Goal: Task Accomplishment & Management: Manage account settings

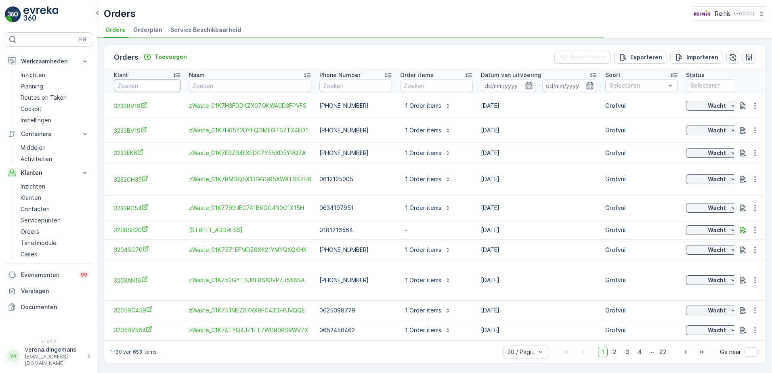
click at [144, 83] on input "text" at bounding box center [147, 85] width 67 height 13
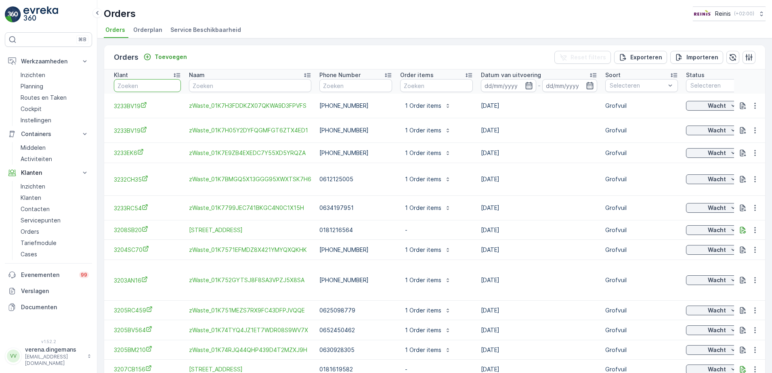
click at [135, 88] on input "text" at bounding box center [147, 85] width 67 height 13
type input "3205vg"
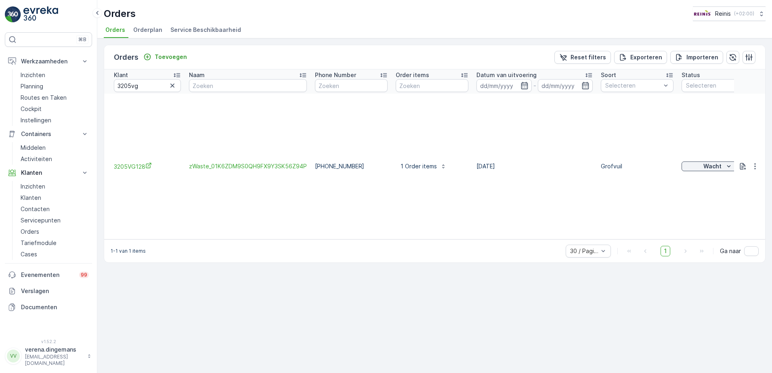
click at [147, 75] on div "Klant" at bounding box center [147, 75] width 67 height 8
click at [144, 85] on input "3205vg" at bounding box center [147, 85] width 67 height 13
type input "3205vg128"
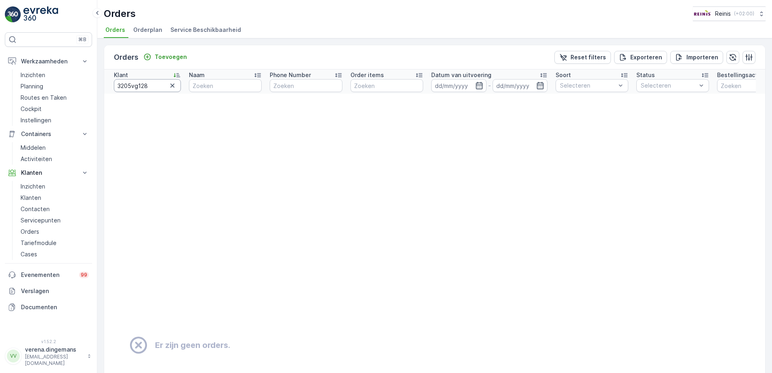
click at [149, 87] on input "3205vg128" at bounding box center [147, 85] width 67 height 13
click at [158, 87] on input "3205vg128" at bounding box center [147, 85] width 67 height 13
type input "3205vg128"
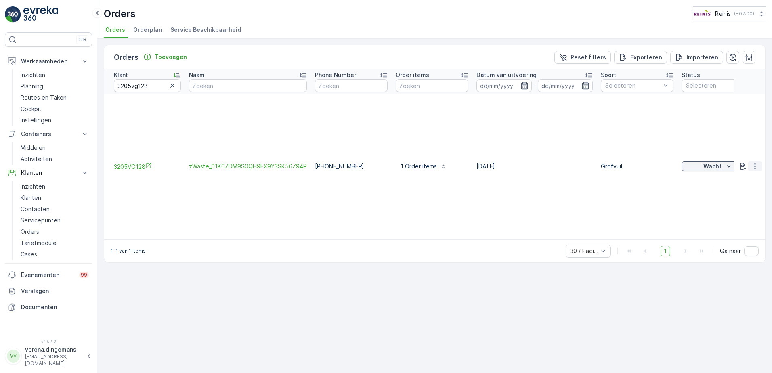
click at [756, 165] on icon "button" at bounding box center [755, 166] width 8 height 8
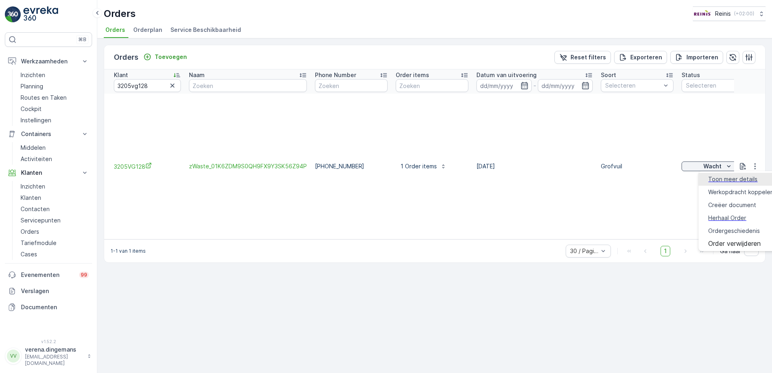
click at [739, 175] on div "Toon meer details" at bounding box center [732, 179] width 49 height 8
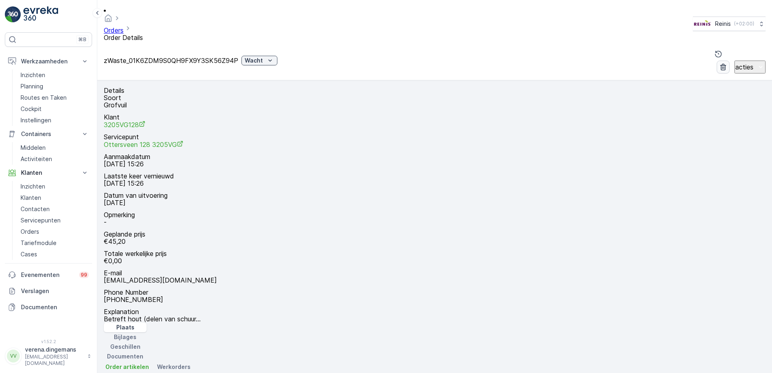
click at [719, 63] on icon "button" at bounding box center [723, 67] width 8 height 8
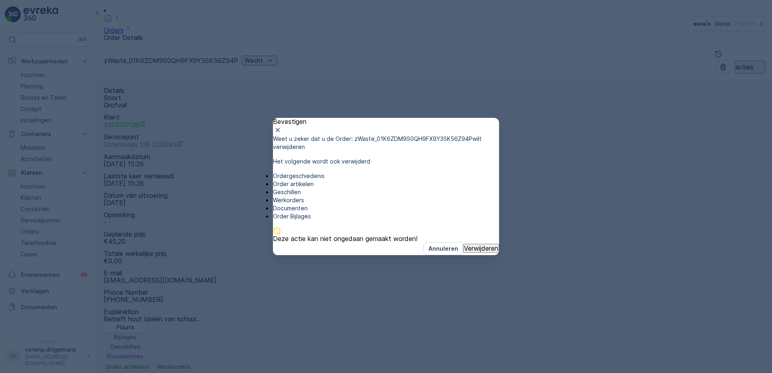
click at [468, 253] on button "Verwijderen" at bounding box center [481, 248] width 36 height 9
